Goal: Information Seeking & Learning: Find contact information

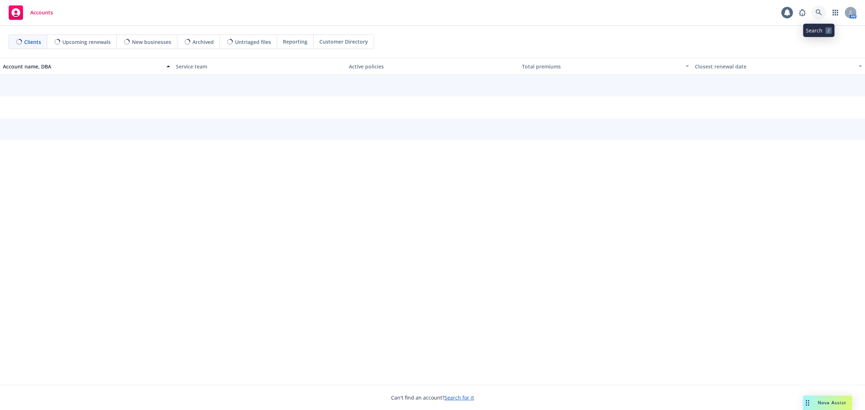
click at [824, 11] on link at bounding box center [819, 12] width 14 height 14
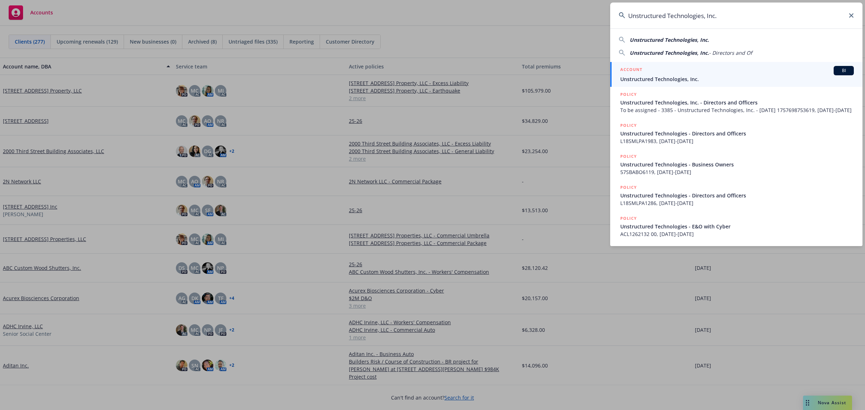
type input "Unstructured Technologies, Inc."
click at [698, 68] on div "ACCOUNT BI" at bounding box center [737, 70] width 234 height 9
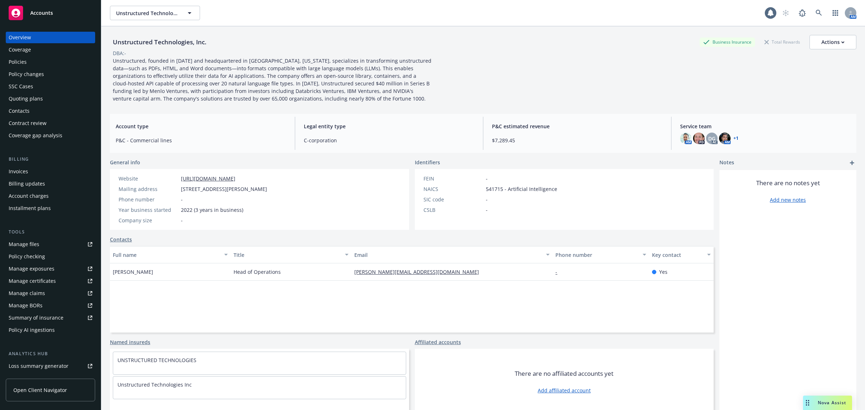
click at [21, 60] on div "Policies" at bounding box center [18, 62] width 18 height 12
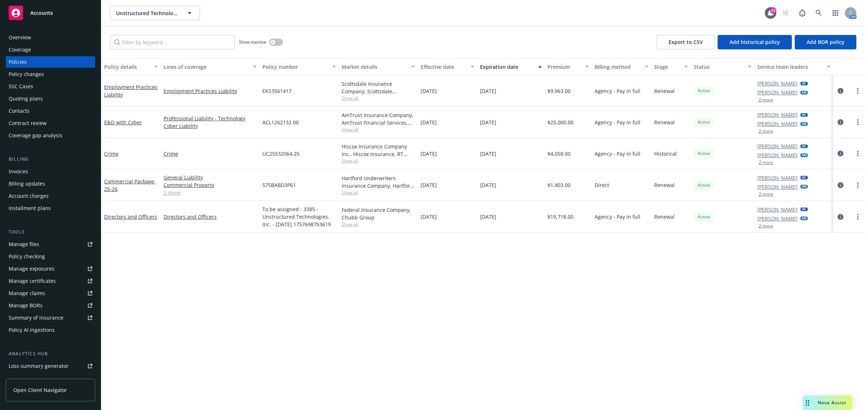
click at [30, 33] on div "Overview" at bounding box center [20, 38] width 22 height 12
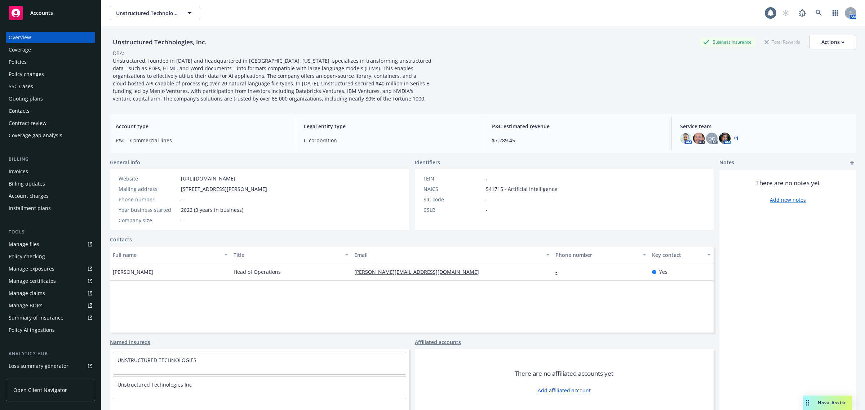
click at [28, 58] on div "Policies" at bounding box center [51, 62] width 84 height 12
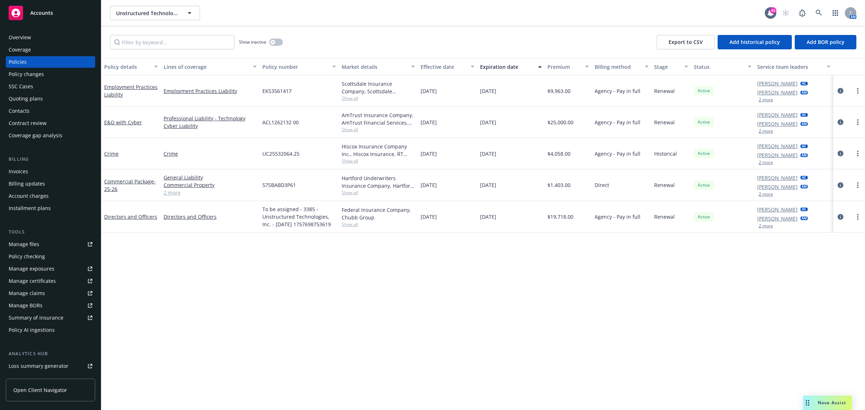
click at [23, 41] on div "Overview" at bounding box center [20, 38] width 22 height 12
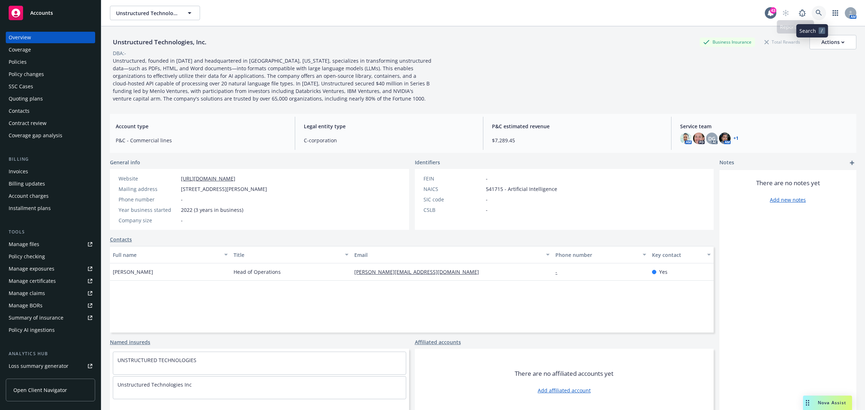
click at [816, 13] on icon at bounding box center [819, 13] width 6 height 6
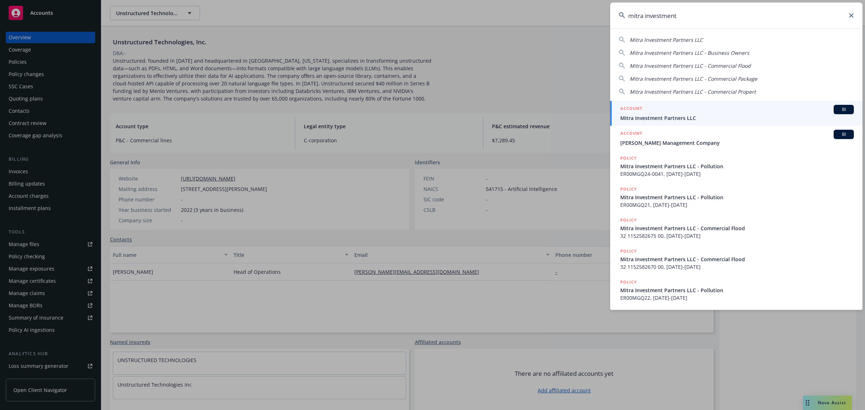
type input "mitra investment"
click at [670, 108] on div "ACCOUNT BI" at bounding box center [737, 109] width 234 height 9
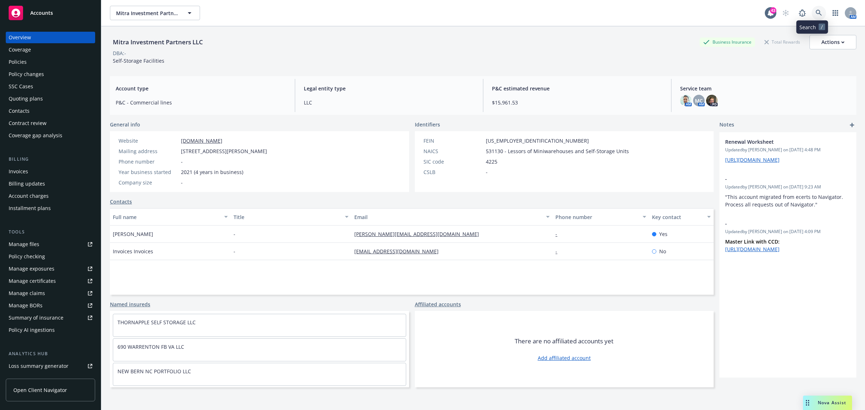
click at [812, 16] on link at bounding box center [819, 13] width 14 height 14
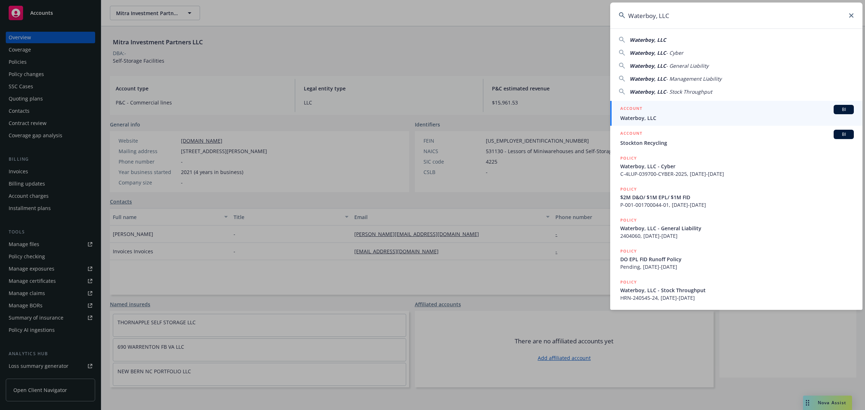
type input "Waterboy, LLC"
click at [653, 112] on div "ACCOUNT BI" at bounding box center [737, 109] width 234 height 9
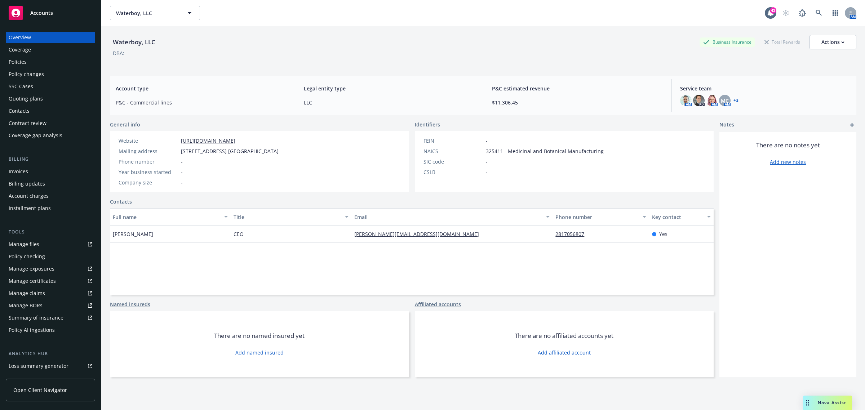
click at [34, 173] on div "Invoices" at bounding box center [51, 172] width 84 height 12
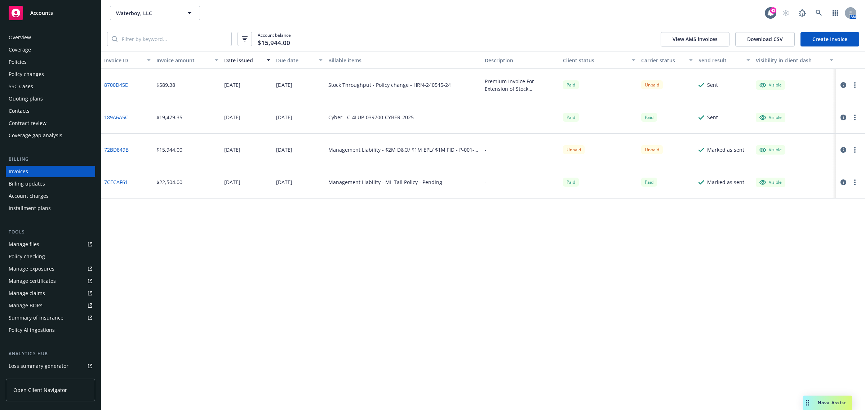
click at [13, 60] on div "Policies" at bounding box center [18, 62] width 18 height 12
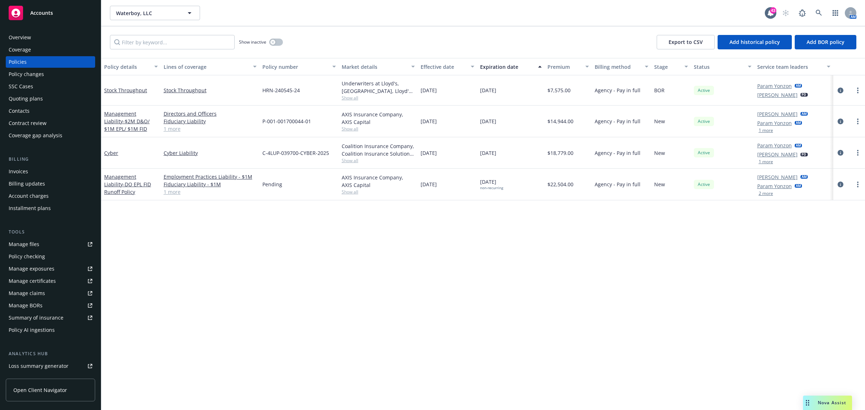
click at [845, 90] on div at bounding box center [849, 90] width 26 height 9
click at [839, 89] on icon "circleInformation" at bounding box center [841, 91] width 6 height 6
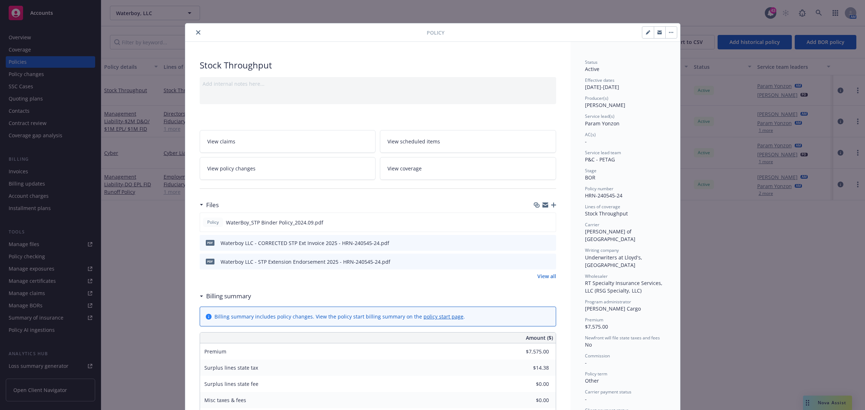
click at [194, 31] on button "close" at bounding box center [198, 32] width 9 height 9
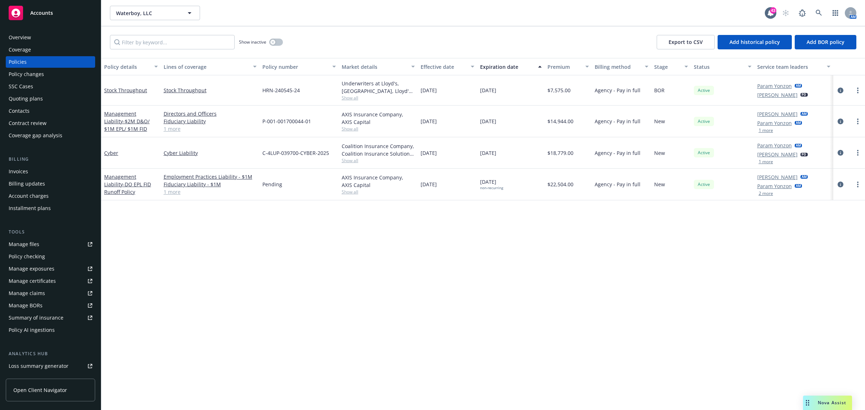
click at [33, 60] on div "Policies" at bounding box center [51, 62] width 84 height 12
click at [118, 87] on link "Stock Throughput" at bounding box center [125, 90] width 43 height 7
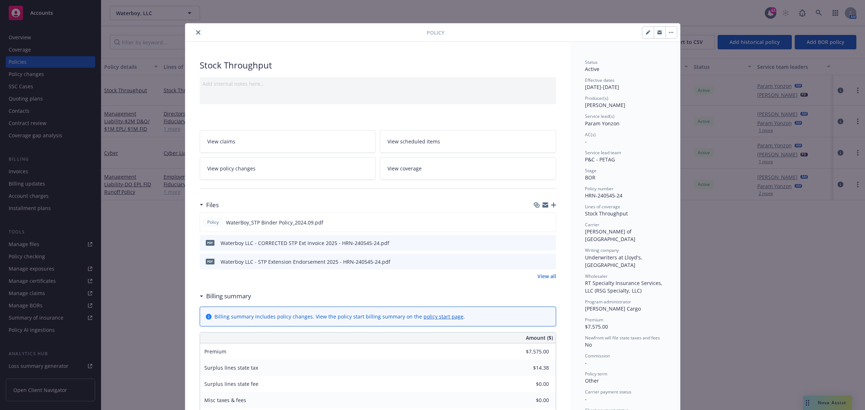
scroll to position [22, 0]
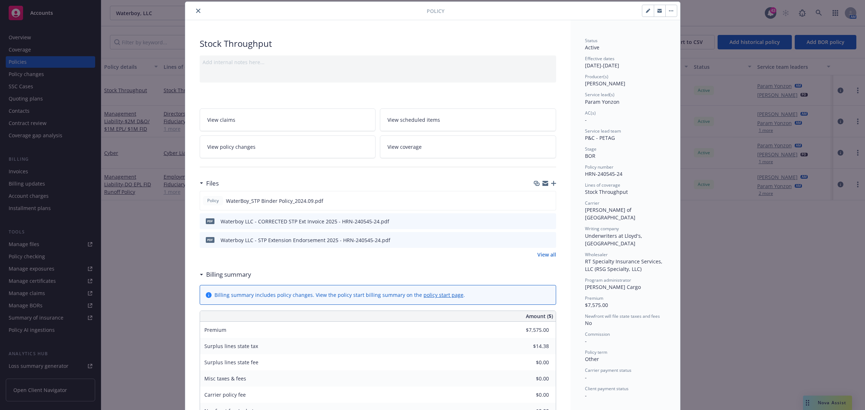
click at [665, 11] on button "button" at bounding box center [671, 11] width 12 height 12
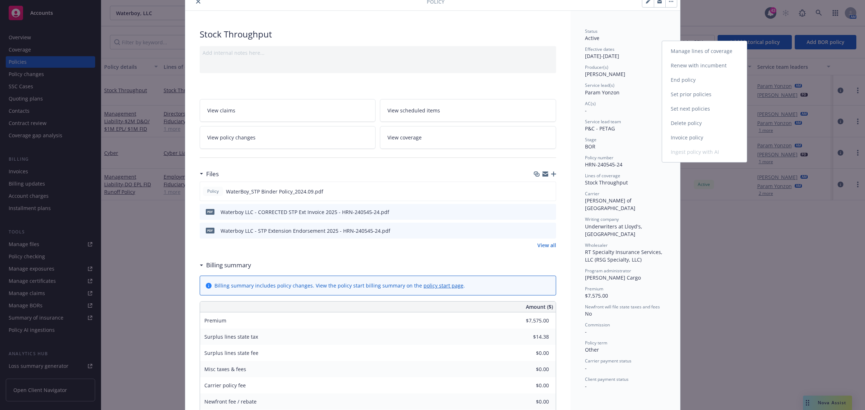
scroll to position [0, 0]
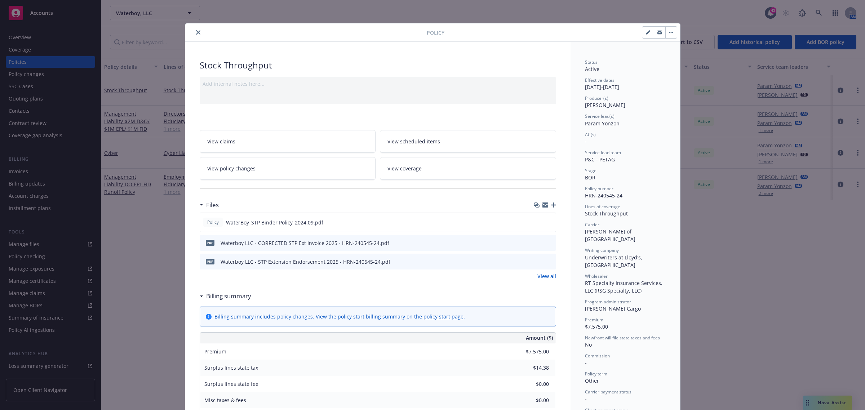
click at [192, 27] on div "Policy Manage lines of coverage Renew with incumbent End policy Set prior polic…" at bounding box center [432, 32] width 495 height 18
click at [196, 33] on icon "close" at bounding box center [198, 32] width 4 height 4
click at [54, 76] on div "Policy changes" at bounding box center [51, 74] width 84 height 12
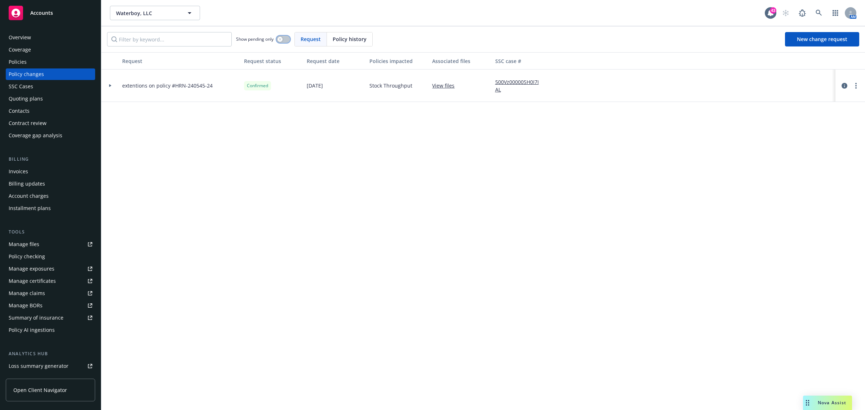
click at [281, 38] on icon "button" at bounding box center [280, 39] width 3 height 3
click at [281, 38] on button "button" at bounding box center [283, 39] width 14 height 7
click at [352, 40] on span "Policy history" at bounding box center [350, 39] width 34 height 8
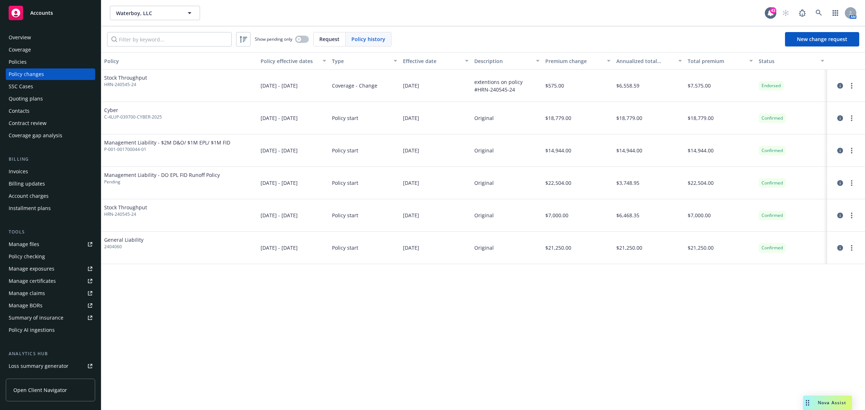
click at [29, 176] on div "Invoices" at bounding box center [51, 172] width 84 height 12
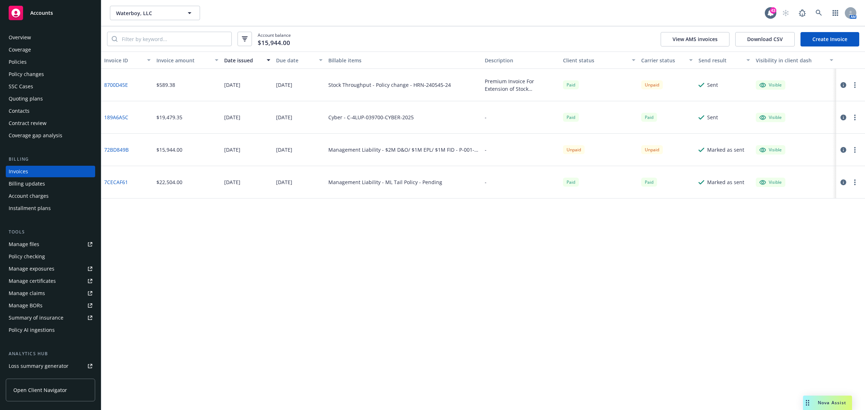
click at [38, 71] on div "Policy changes" at bounding box center [26, 74] width 35 height 12
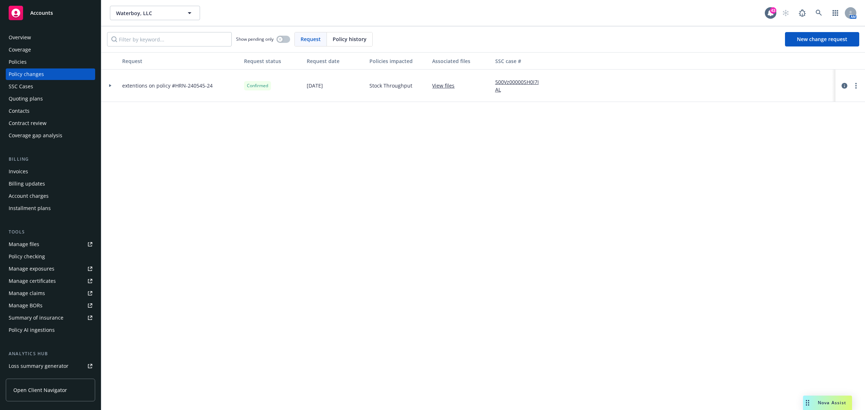
click at [178, 86] on span "extentions on policy #HRN-240545-24" at bounding box center [167, 86] width 90 height 8
click at [844, 85] on icon "circleInformation" at bounding box center [845, 86] width 6 height 6
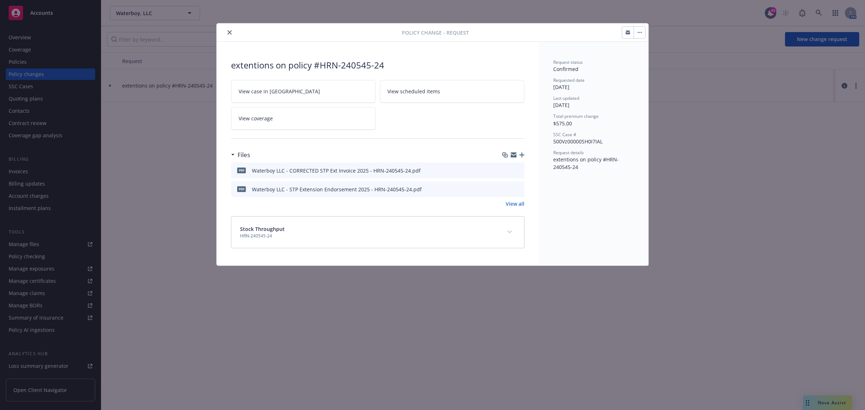
click at [638, 32] on icon "button" at bounding box center [640, 32] width 4 height 1
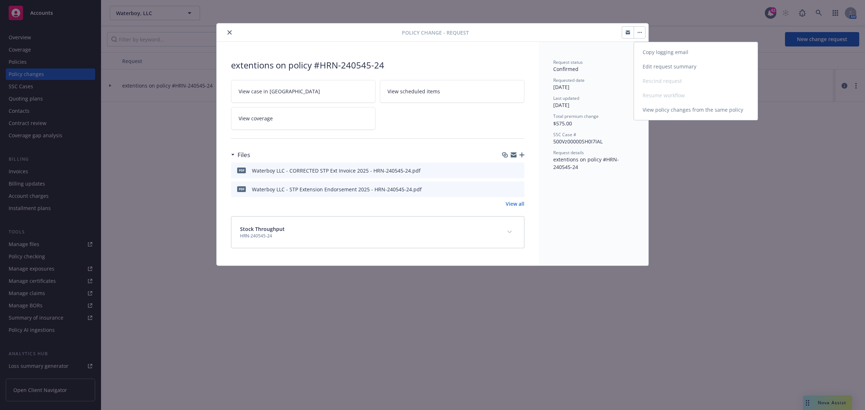
click at [678, 112] on link "View policy changes from the same policy" at bounding box center [696, 110] width 124 height 14
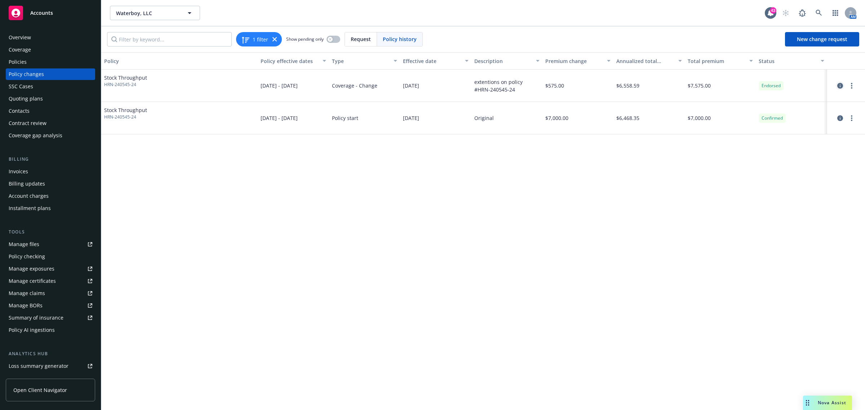
click at [840, 85] on icon "circleInformation" at bounding box center [840, 86] width 6 height 6
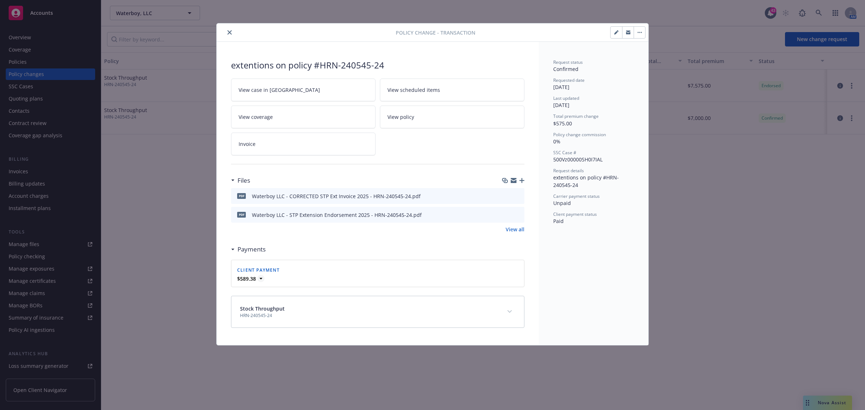
click at [260, 280] on icon at bounding box center [260, 278] width 7 height 7
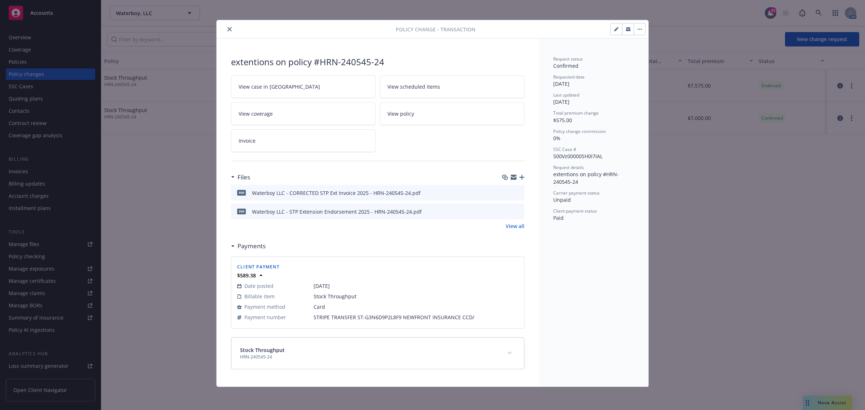
scroll to position [4, 0]
click at [612, 31] on button "button" at bounding box center [617, 29] width 12 height 12
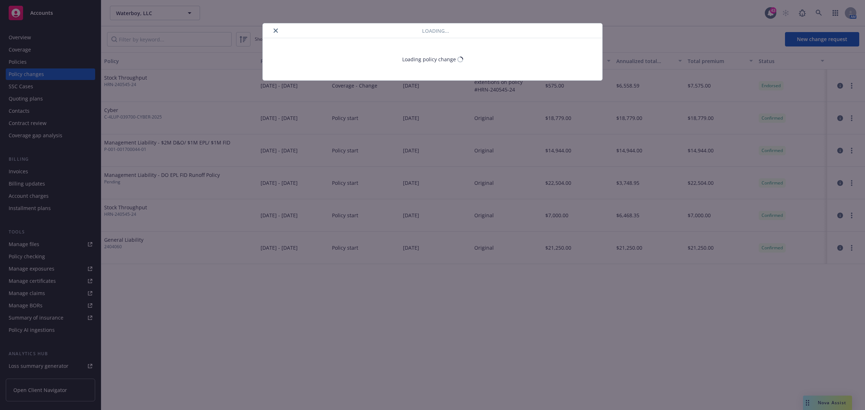
select select "ACCEPTED"
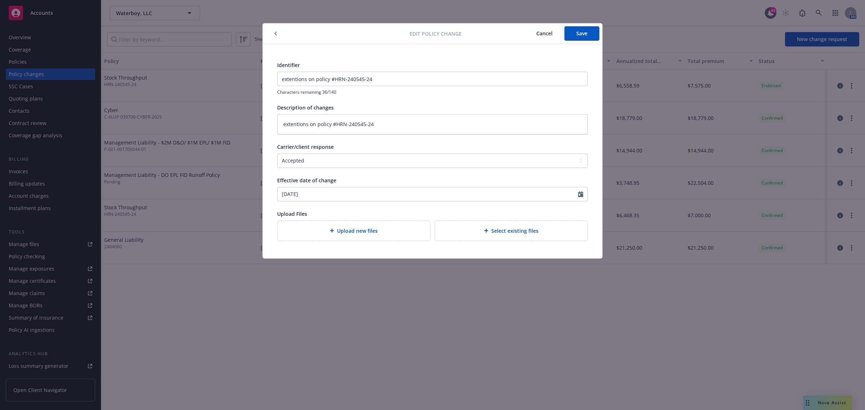
click at [546, 32] on span "Cancel" at bounding box center [544, 33] width 16 height 7
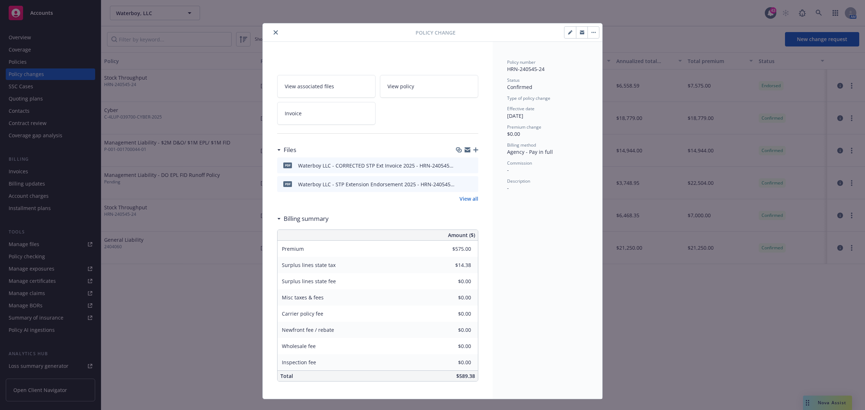
click at [274, 33] on icon "close" at bounding box center [276, 32] width 4 height 4
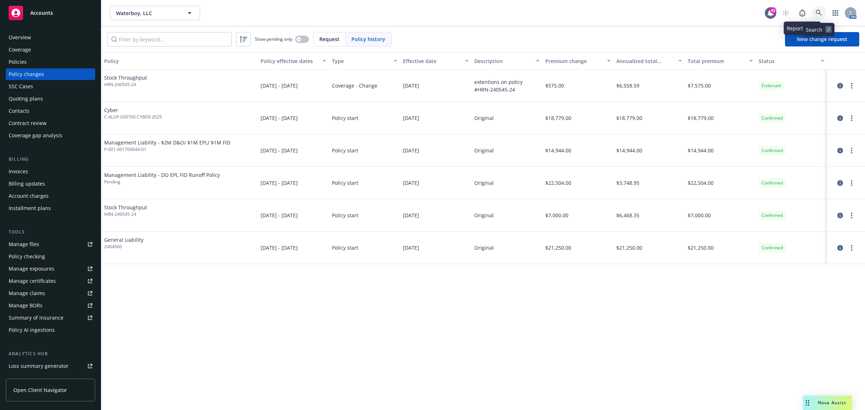
click at [818, 15] on icon at bounding box center [819, 13] width 6 height 6
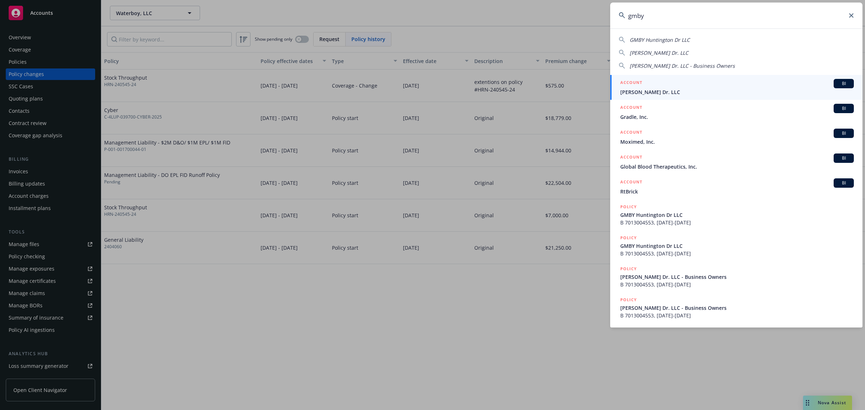
type input "gmby"
click at [658, 91] on span "[PERSON_NAME] Dr. LLC" at bounding box center [737, 92] width 234 height 8
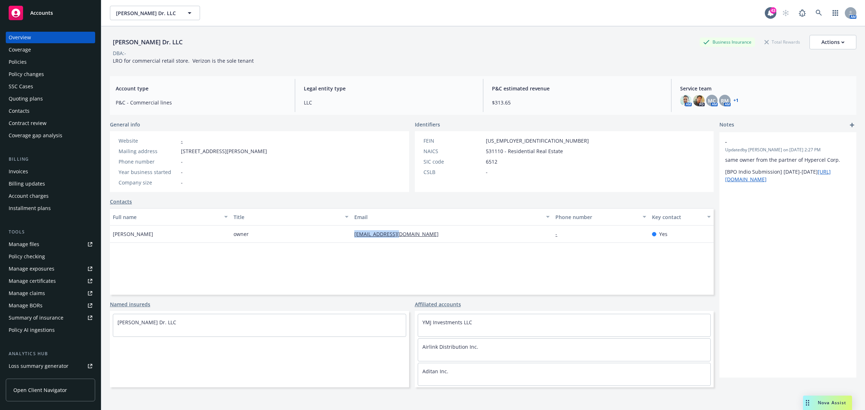
drag, startPoint x: 413, startPoint y: 231, endPoint x: 346, endPoint y: 236, distance: 67.3
click at [346, 236] on div "[PERSON_NAME] owner [EMAIL_ADDRESS][DOMAIN_NAME] - Yes" at bounding box center [412, 234] width 604 height 17
copy div "[EMAIL_ADDRESS][DOMAIN_NAME]"
click at [816, 14] on icon at bounding box center [819, 13] width 6 height 6
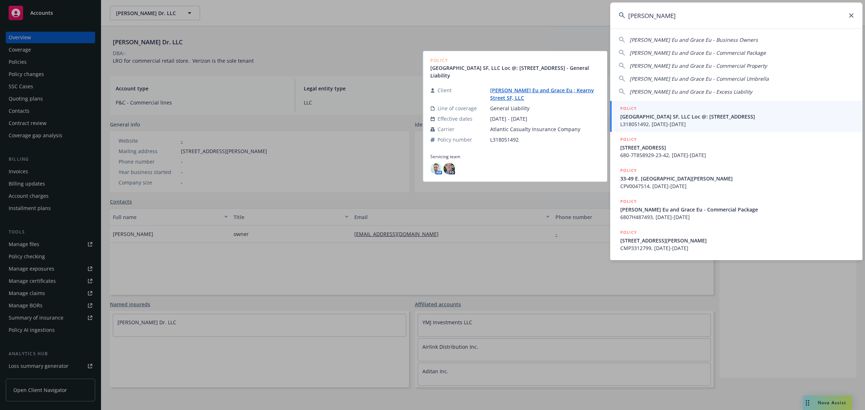
type input "[PERSON_NAME]"
click at [694, 114] on span "[GEOGRAPHIC_DATA] SF, LLC Loc @: [STREET_ADDRESS]" at bounding box center [737, 117] width 234 height 8
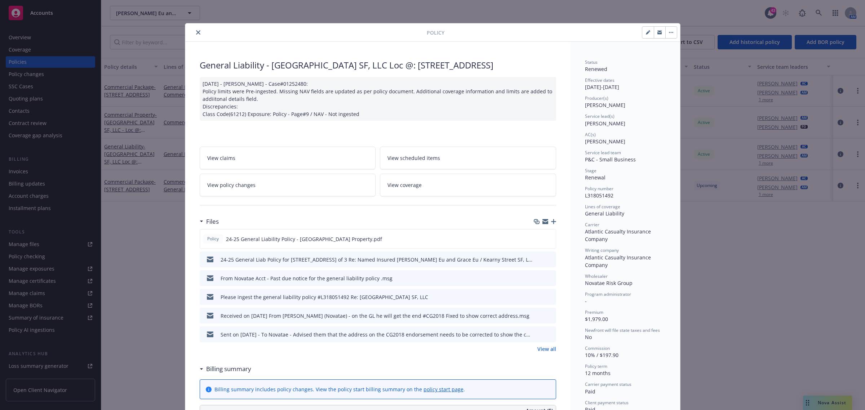
click at [197, 31] on button "close" at bounding box center [198, 32] width 9 height 9
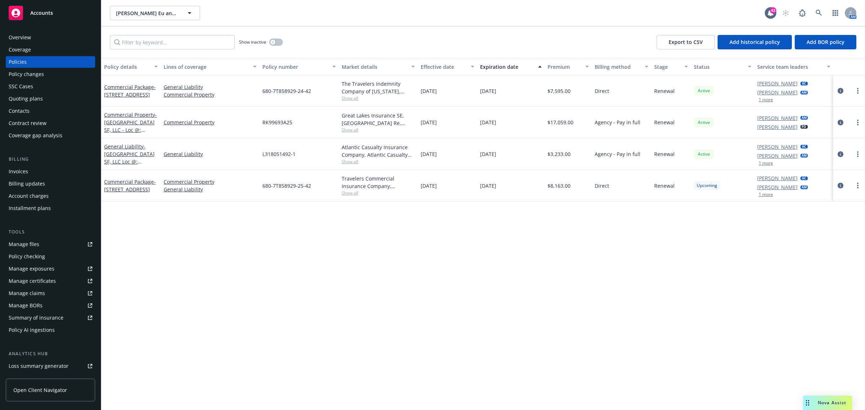
click at [16, 35] on div "Overview" at bounding box center [20, 38] width 22 height 12
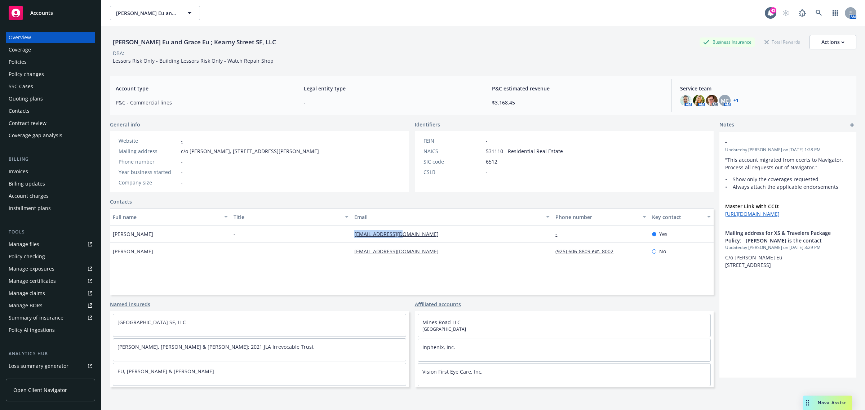
drag, startPoint x: 407, startPoint y: 235, endPoint x: 345, endPoint y: 239, distance: 61.4
click at [345, 239] on div "[PERSON_NAME] - [PERSON_NAME][EMAIL_ADDRESS][DOMAIN_NAME] - Yes" at bounding box center [412, 234] width 604 height 17
copy div "[EMAIL_ADDRESS][DOMAIN_NAME]"
click at [816, 14] on icon at bounding box center [819, 13] width 6 height 6
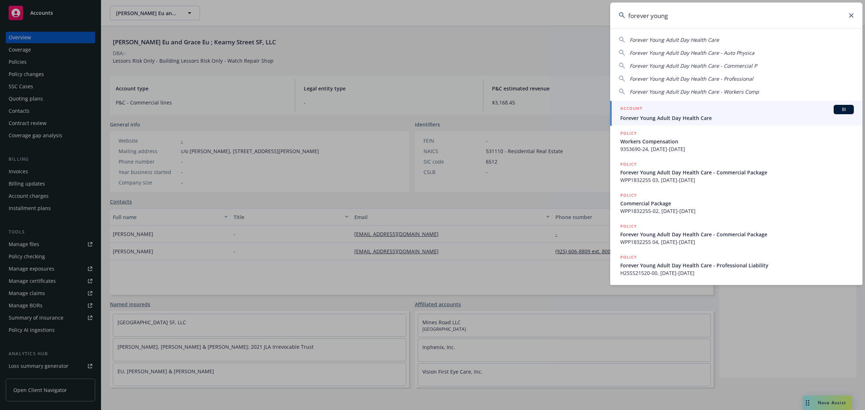
type input "forever young"
click at [677, 121] on span "Forever Young Adult Day Health Care" at bounding box center [737, 118] width 234 height 8
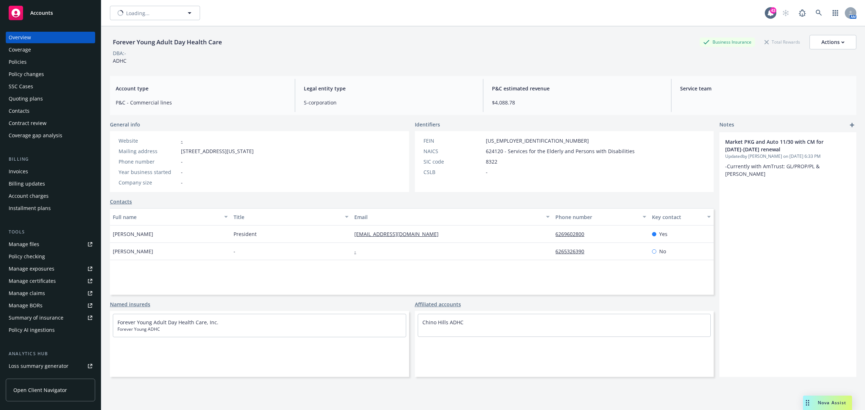
click at [30, 65] on div "Policies" at bounding box center [51, 62] width 84 height 12
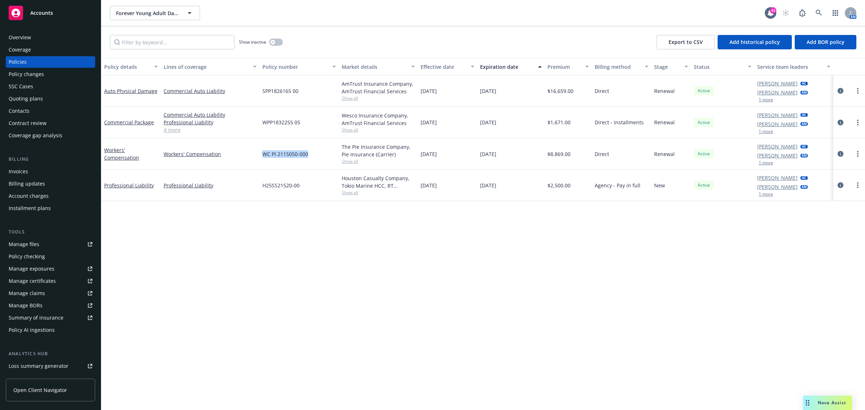
drag, startPoint x: 312, startPoint y: 155, endPoint x: 258, endPoint y: 156, distance: 53.3
click at [258, 156] on div "Workers' Compensation Workers' Compensation WC PI 2115050-000 The Pie Insurance…" at bounding box center [483, 153] width 764 height 31
copy div "WC PI 2115050-000"
click at [347, 159] on span "Show all" at bounding box center [379, 161] width 74 height 6
click at [816, 10] on icon at bounding box center [819, 13] width 6 height 6
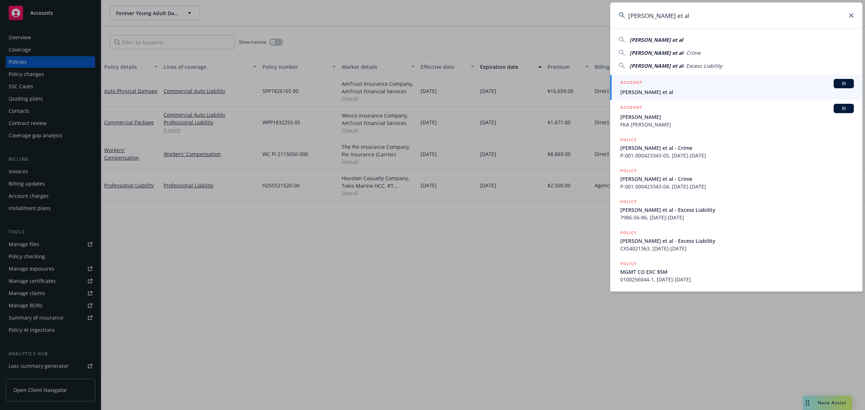
type input "[PERSON_NAME] et al"
click at [668, 91] on span "[PERSON_NAME] et al" at bounding box center [737, 92] width 234 height 8
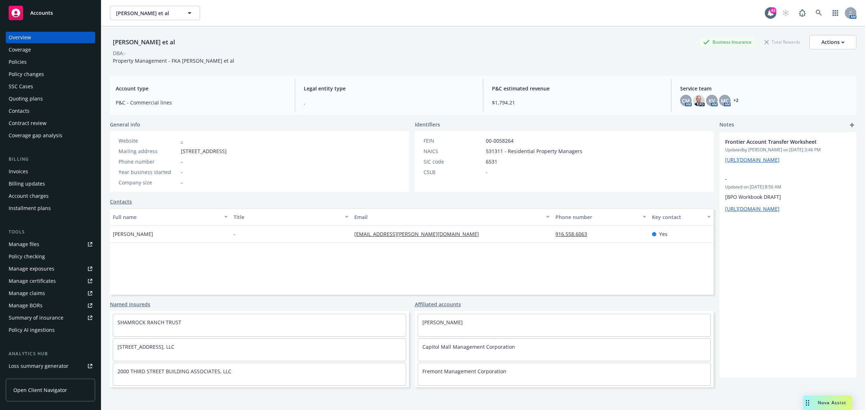
click at [28, 67] on div "Policies" at bounding box center [51, 62] width 84 height 12
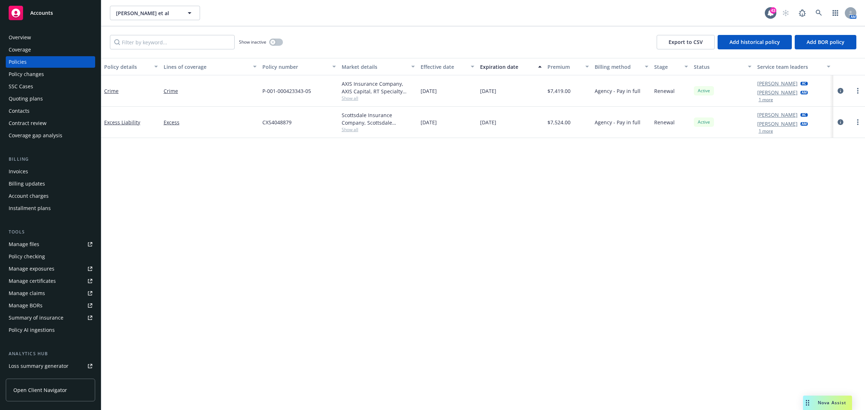
click at [359, 99] on span "Show all" at bounding box center [379, 98] width 74 height 6
drag, startPoint x: 318, startPoint y: 92, endPoint x: 261, endPoint y: 93, distance: 57.3
click at [261, 93] on div "P-001-000423343-05" at bounding box center [298, 90] width 79 height 31
copy span "P-001-000423343-05"
click at [818, 15] on icon at bounding box center [819, 13] width 6 height 6
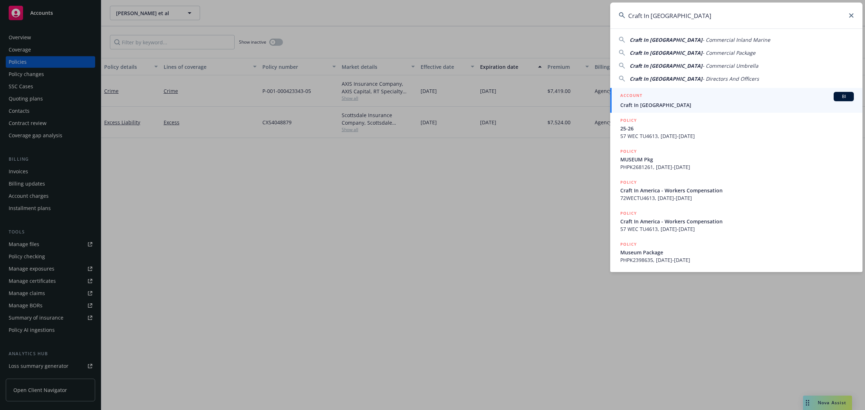
type input "Craft In [GEOGRAPHIC_DATA]"
click at [655, 96] on div "ACCOUNT BI" at bounding box center [737, 96] width 234 height 9
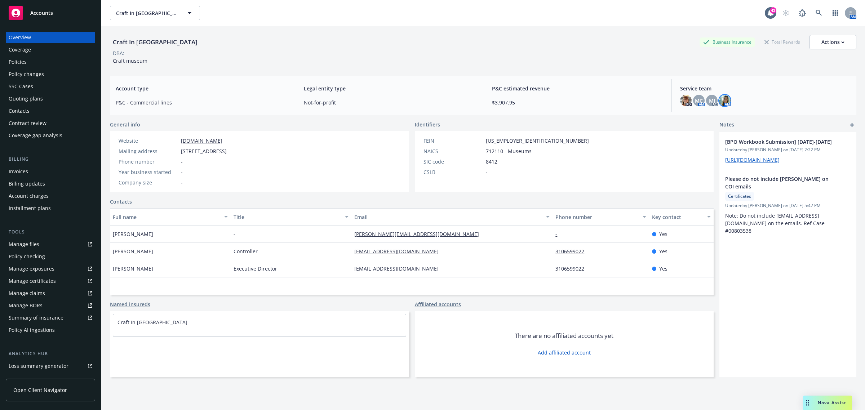
click at [720, 101] on img at bounding box center [725, 101] width 12 height 12
click at [730, 100] on div "PD MC AM MJ AC AM" at bounding box center [765, 101] width 170 height 12
click at [723, 101] on img at bounding box center [725, 101] width 12 height 12
click at [822, 403] on span "Nova Assist" at bounding box center [832, 403] width 28 height 6
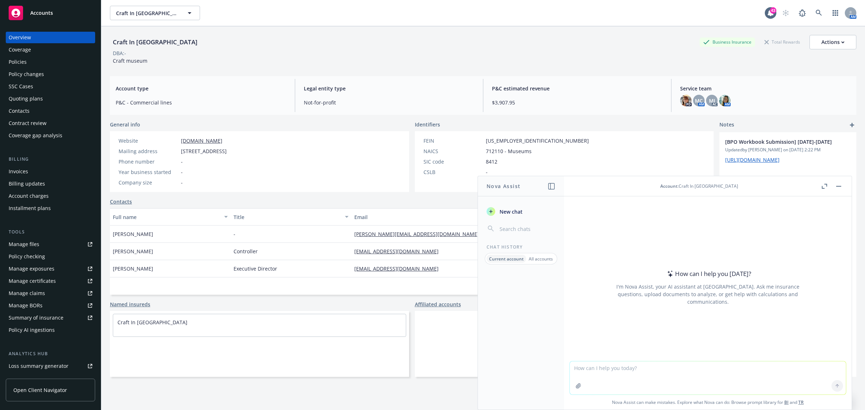
click at [685, 378] on textarea at bounding box center [708, 377] width 276 height 33
paste textarea "Hello Employers Team, We reviewed the quote and with the increased base rate an…"
type textarea "write professionally Hello Employers Team, We reviewed the quote and with the i…"
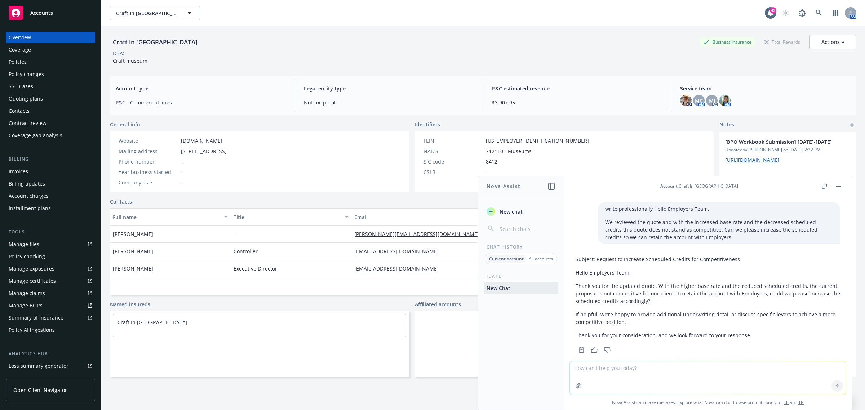
scroll to position [11, 0]
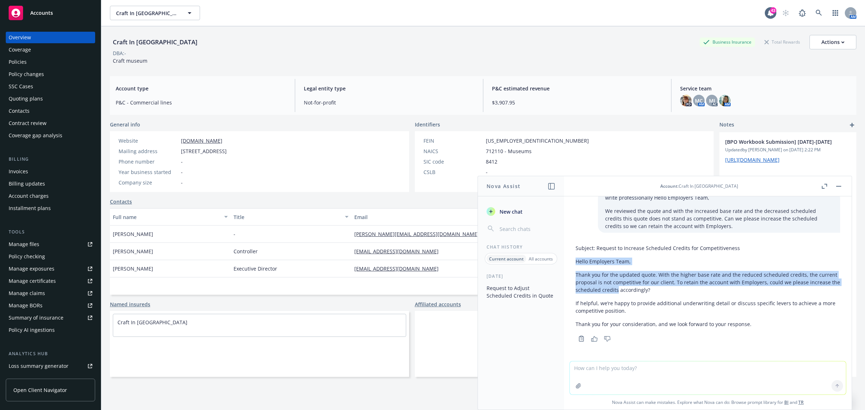
drag, startPoint x: 574, startPoint y: 263, endPoint x: 647, endPoint y: 293, distance: 78.9
click at [647, 293] on div "Subject: Request to Increase Scheduled Credits for Competitiveness Hello Employ…" at bounding box center [708, 292] width 276 height 102
copy div "Hello Employers Team, Thank you for the updated quote. With the higher base rat…"
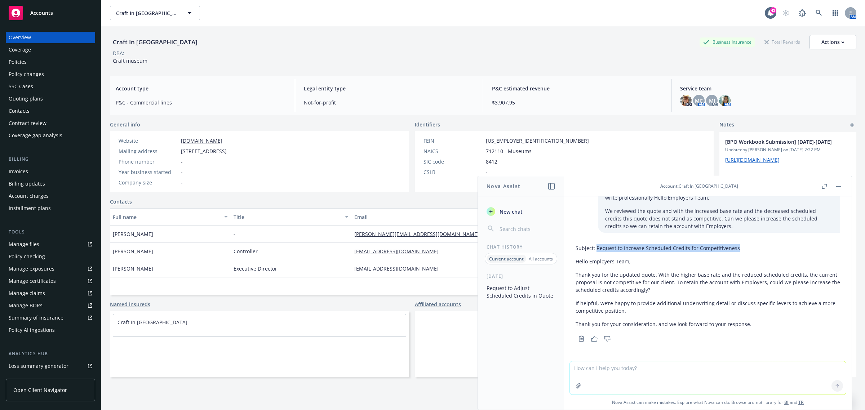
drag, startPoint x: 735, startPoint y: 247, endPoint x: 596, endPoint y: 253, distance: 138.9
click at [595, 253] on div "Subject: Request to Increase Scheduled Credits for Competitiveness Hello Employ…" at bounding box center [708, 285] width 265 height 89
copy p "Request to Increase Scheduled Credits for Competitiveness"
click at [599, 366] on textarea at bounding box center [708, 377] width 276 height 33
type textarea "can you write a more formal subject header it is for a workers comp policy for …"
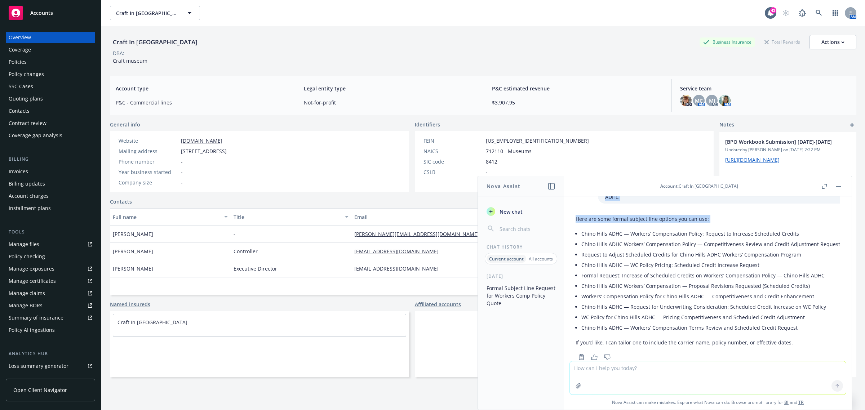
scroll to position [158, 0]
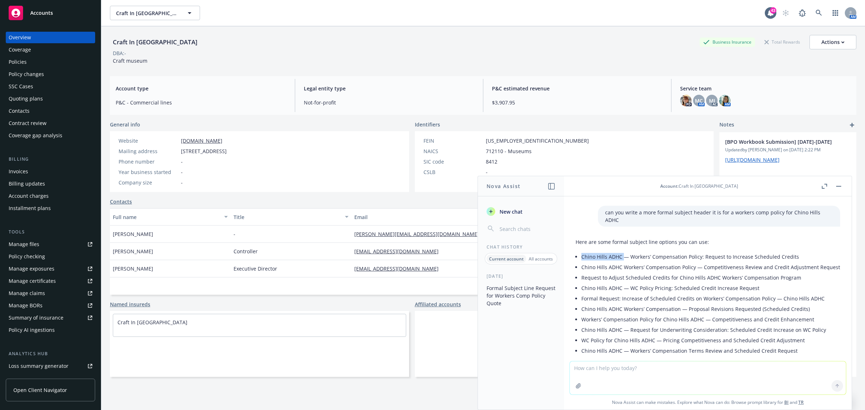
drag, startPoint x: 582, startPoint y: 324, endPoint x: 685, endPoint y: 262, distance: 120.5
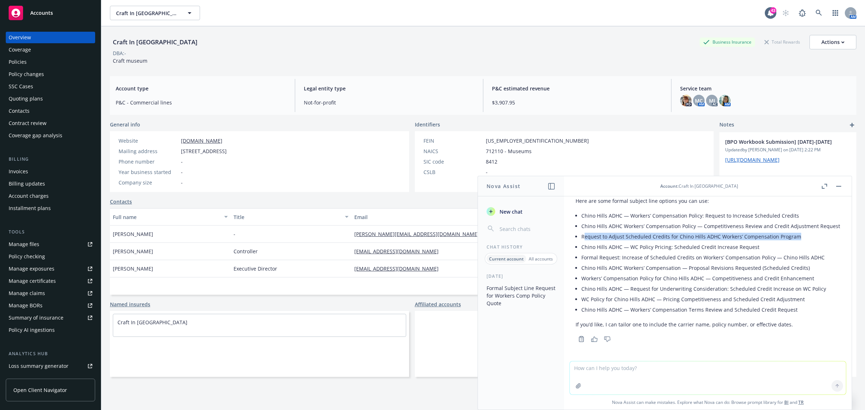
drag, startPoint x: 583, startPoint y: 238, endPoint x: 797, endPoint y: 238, distance: 214.1
click at [797, 238] on li "Request to Adjust Scheduled Credits for Chino Hills ADHC Workers’ Compensation …" at bounding box center [710, 236] width 259 height 10
click at [594, 240] on li "Request to Adjust Scheduled Credits for Chino Hills ADHC Workers’ Compensation …" at bounding box center [710, 236] width 259 height 10
drag, startPoint x: 581, startPoint y: 237, endPoint x: 767, endPoint y: 247, distance: 186.6
click at [799, 238] on div "Here are some formal subject line options you can use: Chino Hills ADHC — Worke…" at bounding box center [708, 262] width 265 height 137
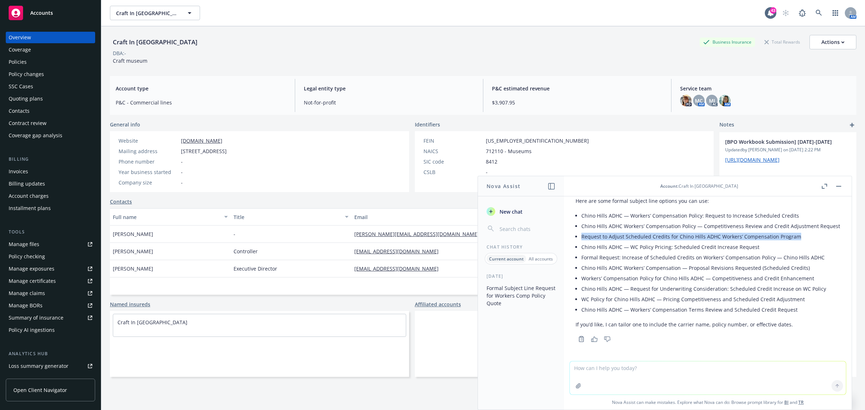
copy li "Request to Adjust Scheduled Credits for Chino Hills ADHC Workers’ Compensation …"
click at [816, 13] on icon at bounding box center [819, 13] width 6 height 6
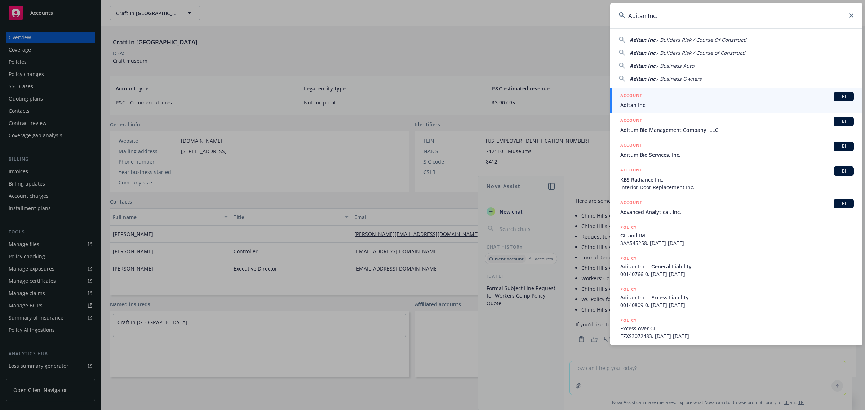
type input "Aditan Inc."
click at [653, 102] on span "Aditan Inc." at bounding box center [737, 105] width 234 height 8
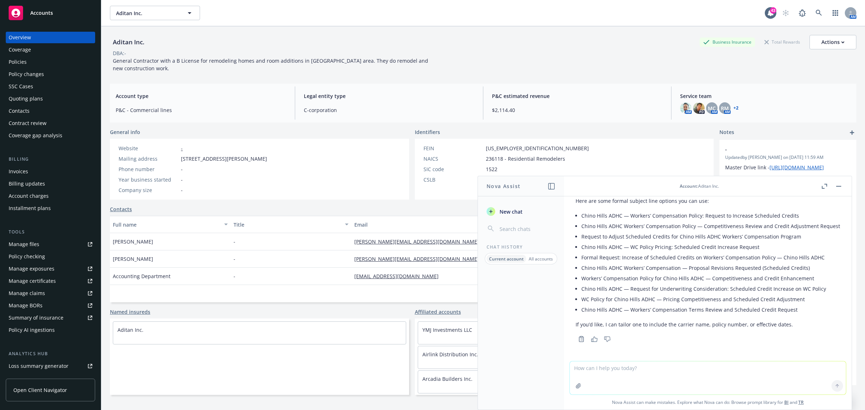
click at [836, 186] on icon "button" at bounding box center [838, 186] width 5 height 1
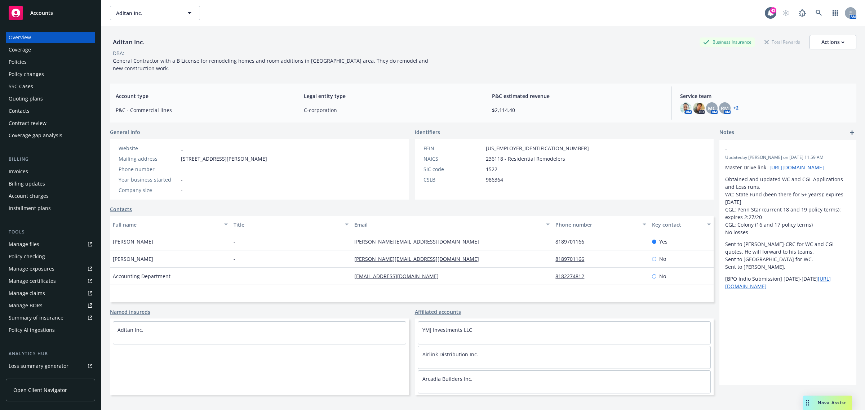
click at [26, 66] on div "Policies" at bounding box center [18, 62] width 18 height 12
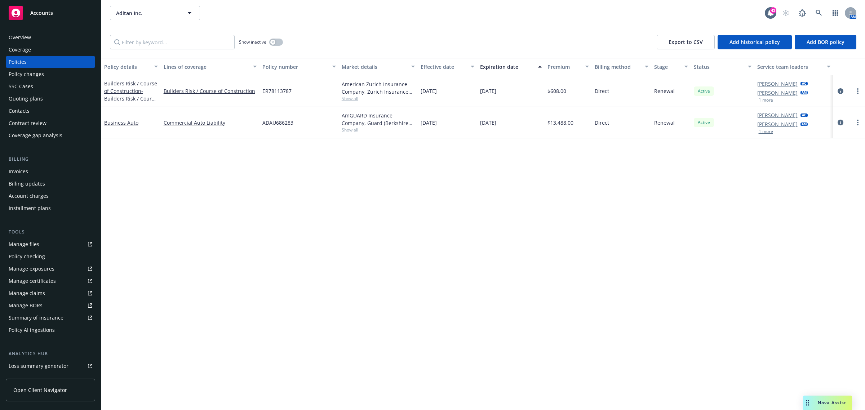
click at [352, 101] on span "Show all" at bounding box center [379, 99] width 74 height 6
click at [838, 90] on icon "circleInformation" at bounding box center [841, 91] width 6 height 6
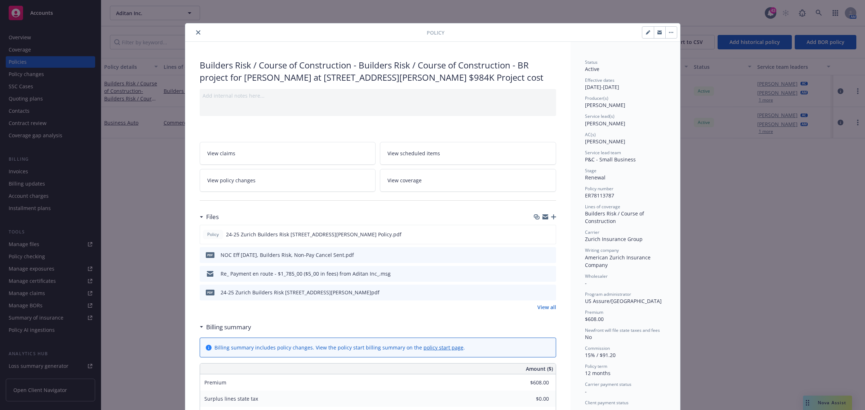
click at [194, 31] on button "close" at bounding box center [198, 32] width 9 height 9
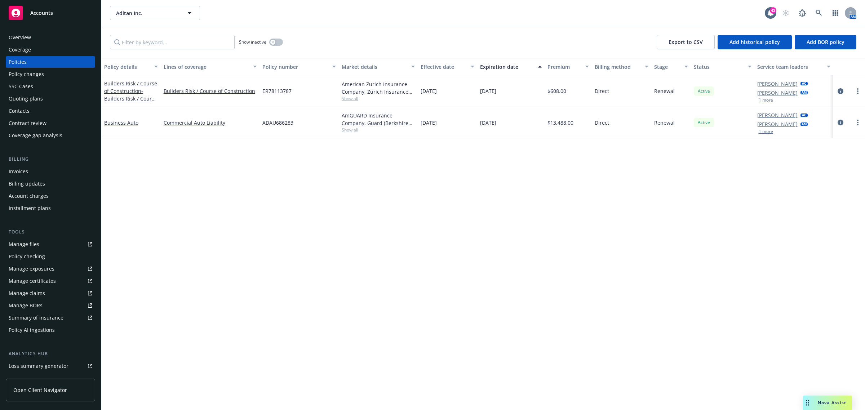
click at [37, 34] on div "Overview" at bounding box center [51, 38] width 84 height 12
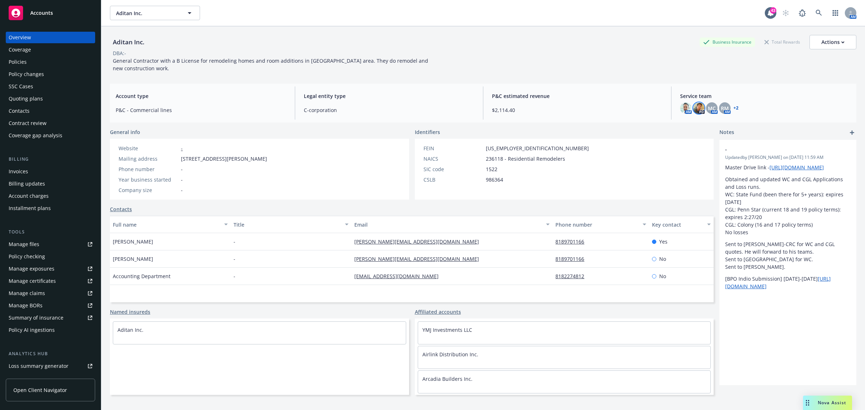
click at [693, 109] on img at bounding box center [699, 108] width 12 height 12
click at [613, 61] on div "Aditan Inc. Business Insurance Total Rewards Actions DBA: - General Contractor …" at bounding box center [483, 53] width 746 height 37
drag, startPoint x: 157, startPoint y: 43, endPoint x: 112, endPoint y: 40, distance: 44.7
click at [112, 40] on div "Aditan Inc. Business Insurance Total Rewards Actions" at bounding box center [483, 42] width 746 height 14
copy div "Aditan Inc."
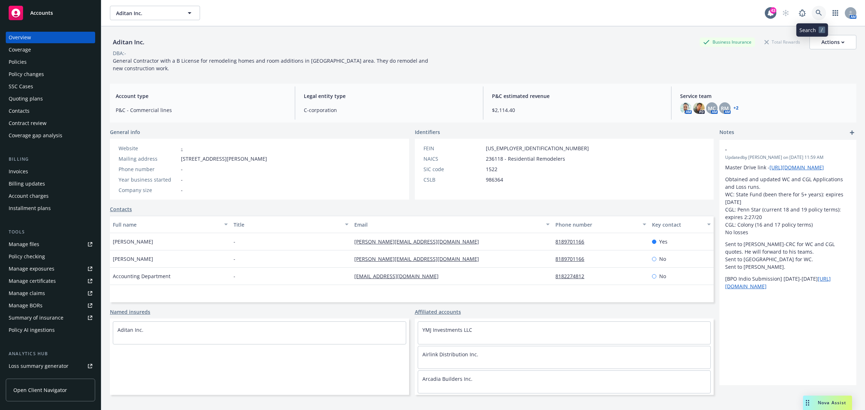
click at [816, 15] on icon at bounding box center [819, 13] width 6 height 6
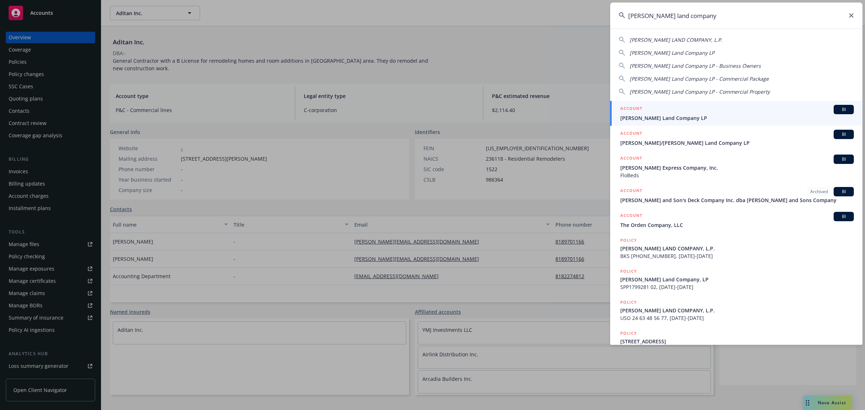
type input "[PERSON_NAME] land company"
click at [658, 114] on span "[PERSON_NAME] Land Company LP" at bounding box center [737, 118] width 234 height 8
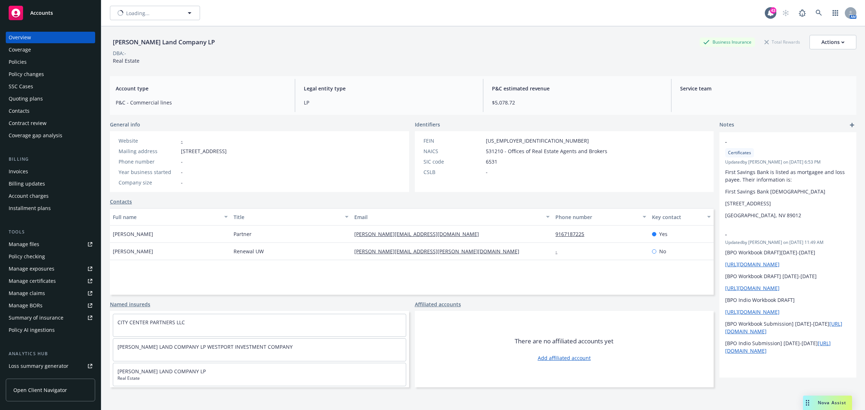
click at [24, 58] on div "Policies" at bounding box center [18, 62] width 18 height 12
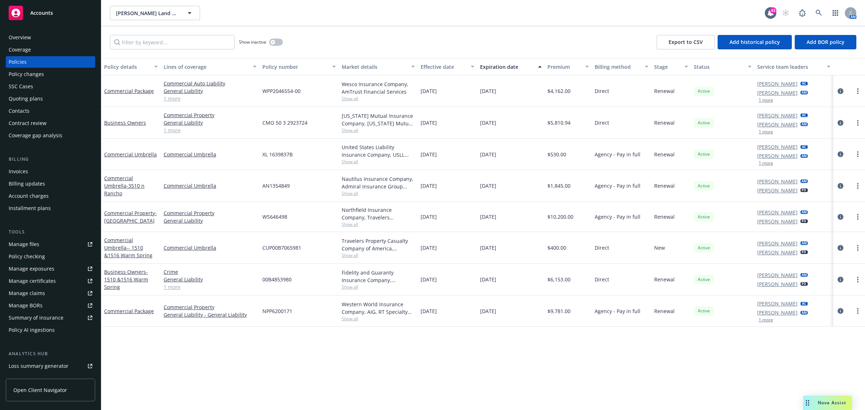
click at [358, 99] on span "Show all" at bounding box center [379, 99] width 74 height 6
